Goal: Information Seeking & Learning: Learn about a topic

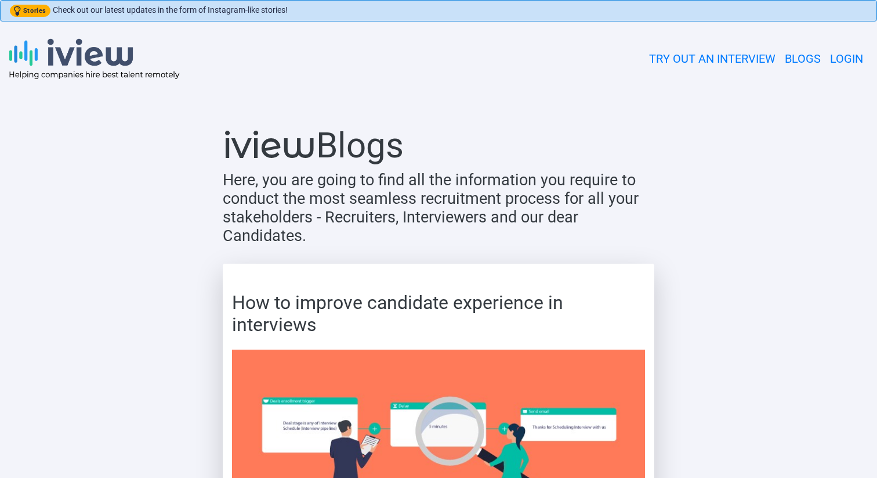
click at [101, 58] on img at bounding box center [94, 58] width 171 height 41
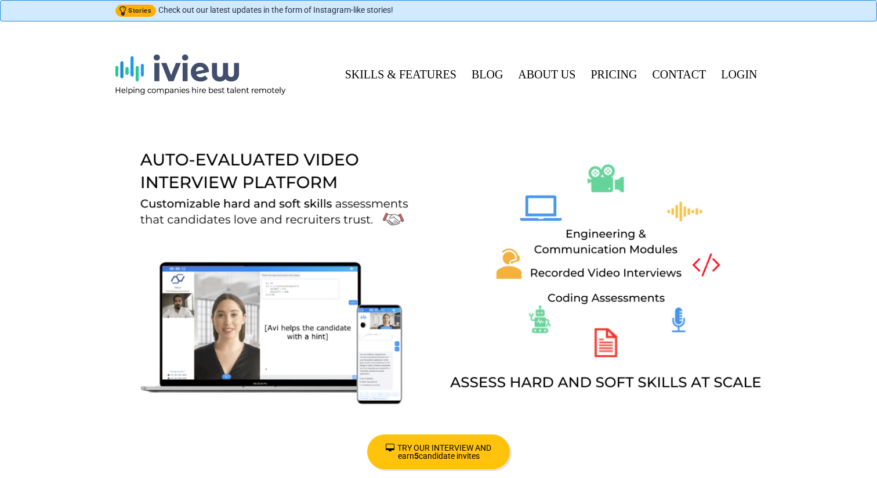
click at [411, 71] on link "SKILLS & FEATURES" at bounding box center [398, 74] width 127 height 27
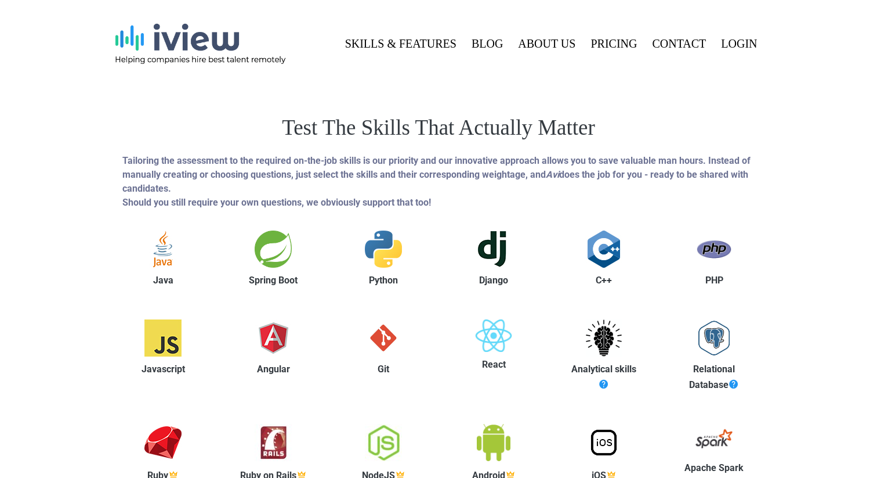
click at [213, 49] on img at bounding box center [200, 43] width 171 height 41
